Goal: Use online tool/utility

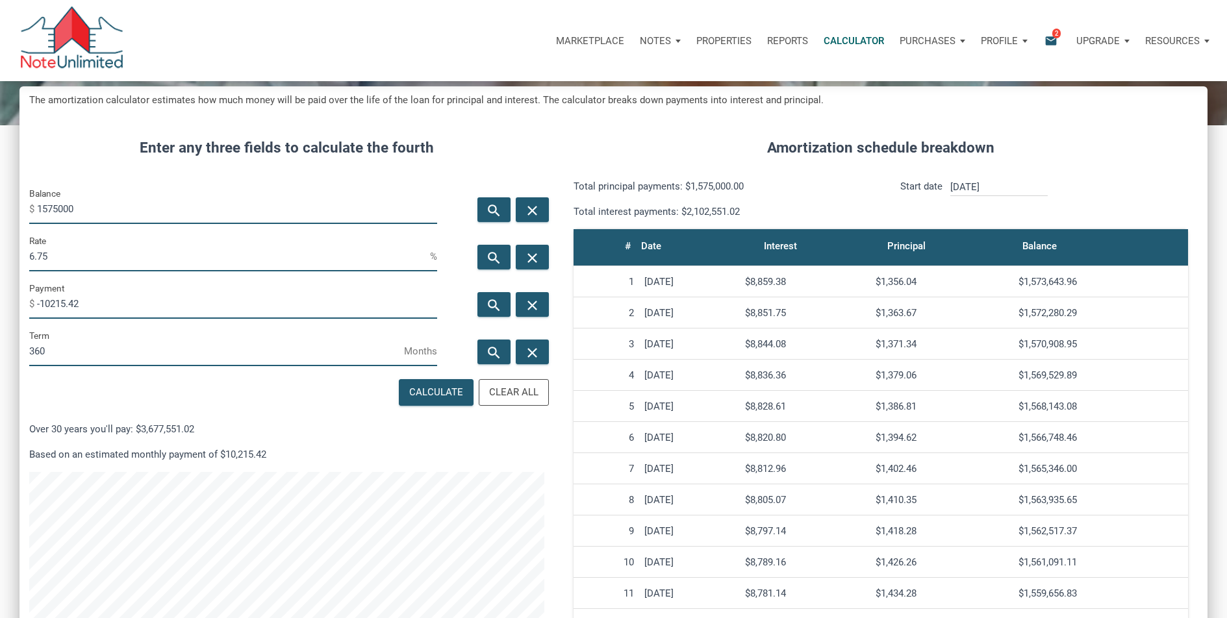
scroll to position [712, 1188]
click at [100, 216] on input "1575000" at bounding box center [237, 209] width 400 height 29
click at [99, 212] on input "1575000" at bounding box center [237, 209] width 400 height 29
click at [85, 210] on input "1575000" at bounding box center [237, 208] width 400 height 29
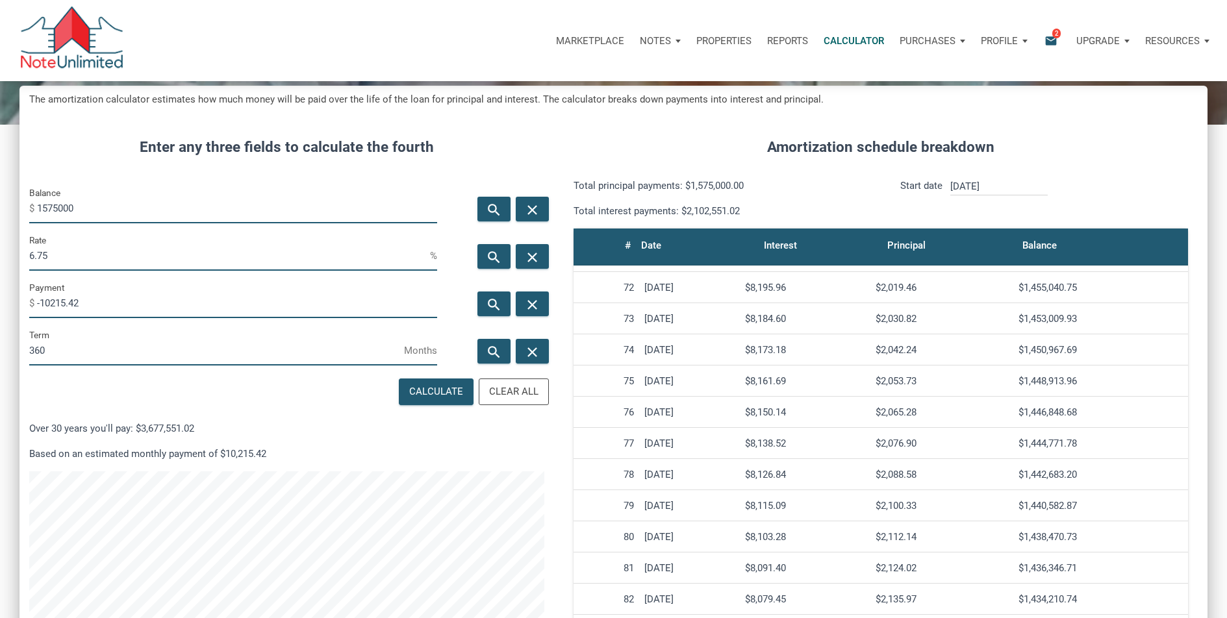
scroll to position [2215, 0]
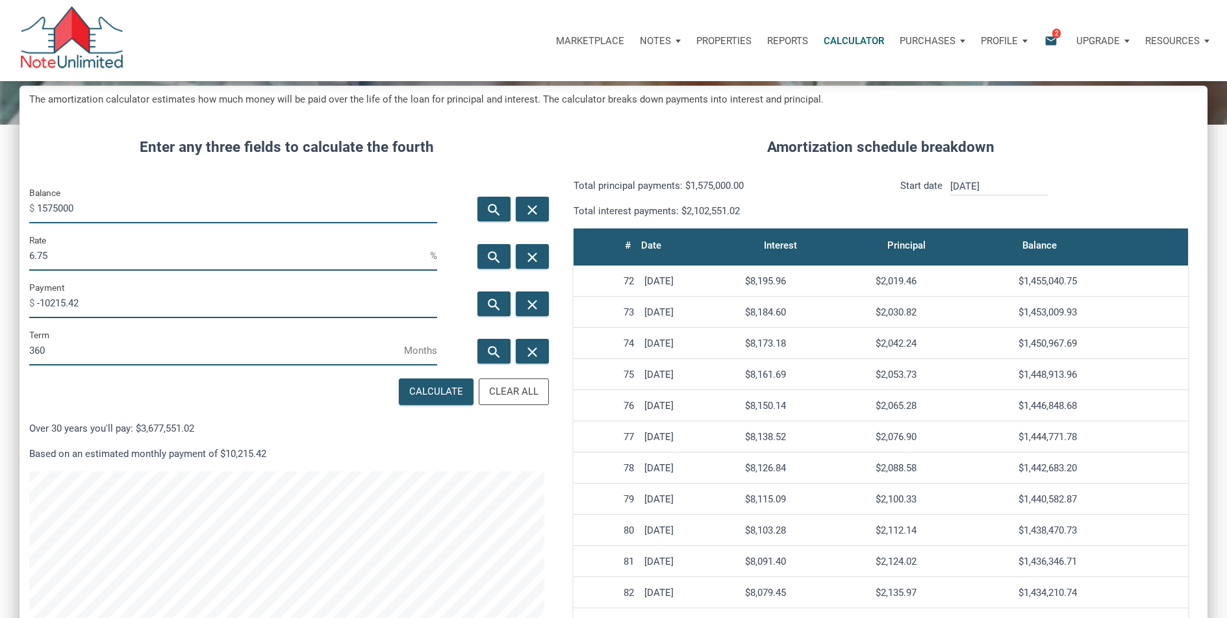
click at [1048, 280] on div "$1,455,040.75" at bounding box center [1101, 281] width 164 height 12
copy tbody "$1,455,040.75"
click at [804, 144] on h4 "Amortization schedule breakdown" at bounding box center [881, 147] width 634 height 22
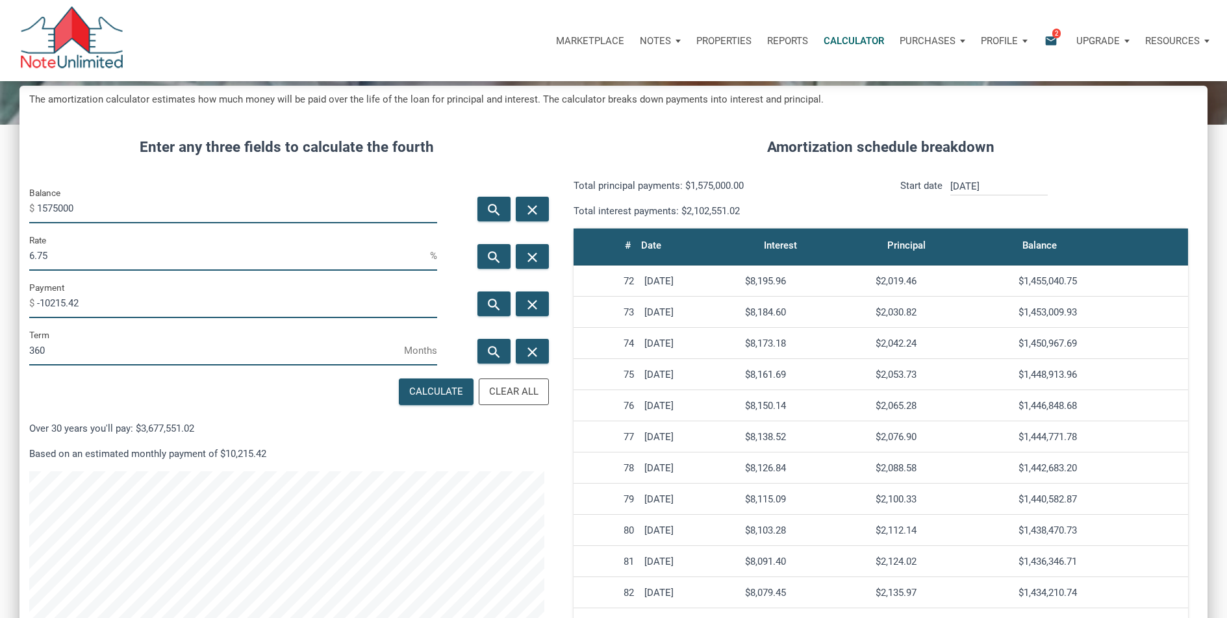
click at [647, 136] on h4 "Amortization schedule breakdown" at bounding box center [881, 147] width 634 height 22
click at [416, 157] on h4 "Enter any three fields to calculate the fourth" at bounding box center [286, 147] width 515 height 22
